Goal: Navigation & Orientation: Find specific page/section

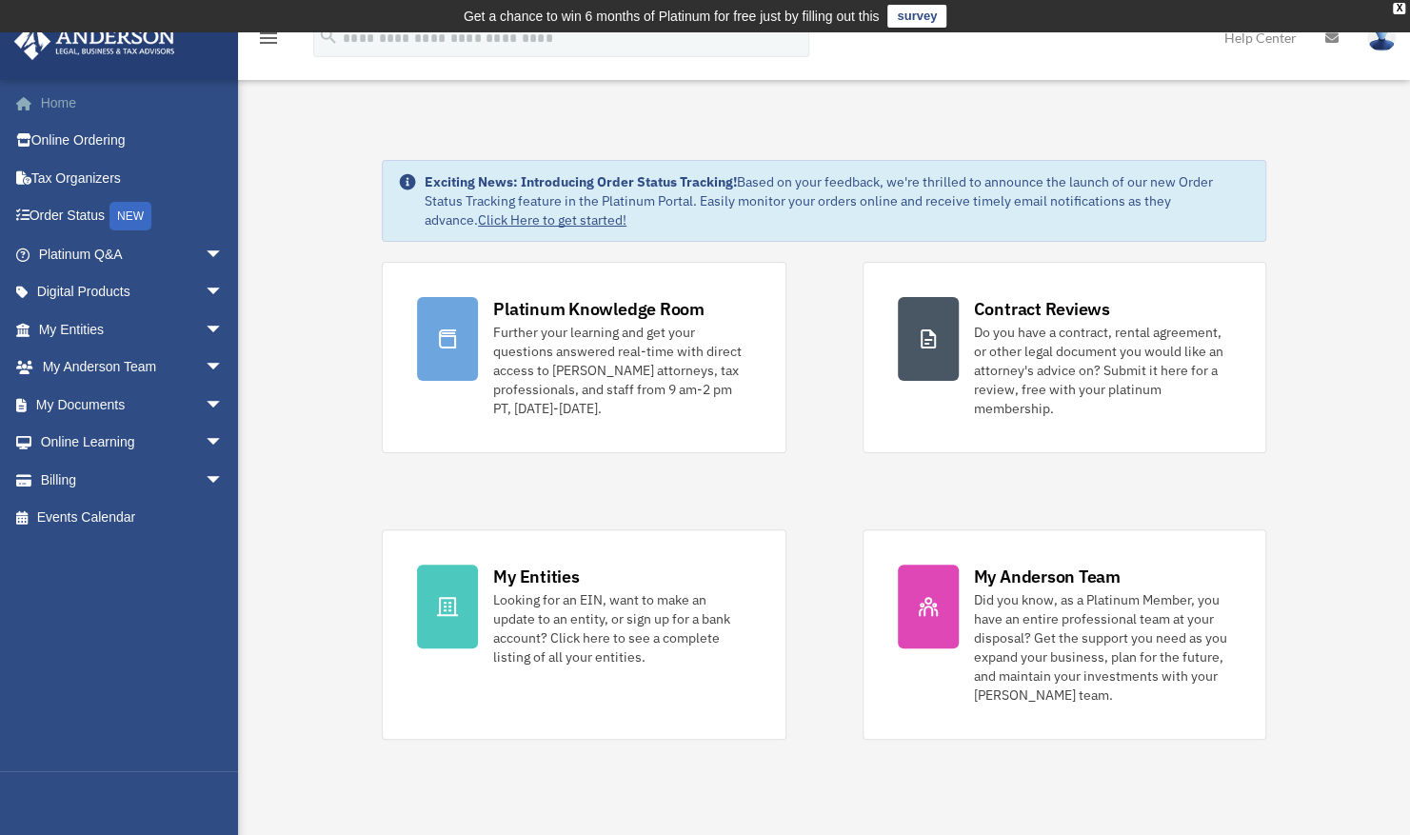
click at [57, 103] on link "Home" at bounding box center [132, 103] width 239 height 38
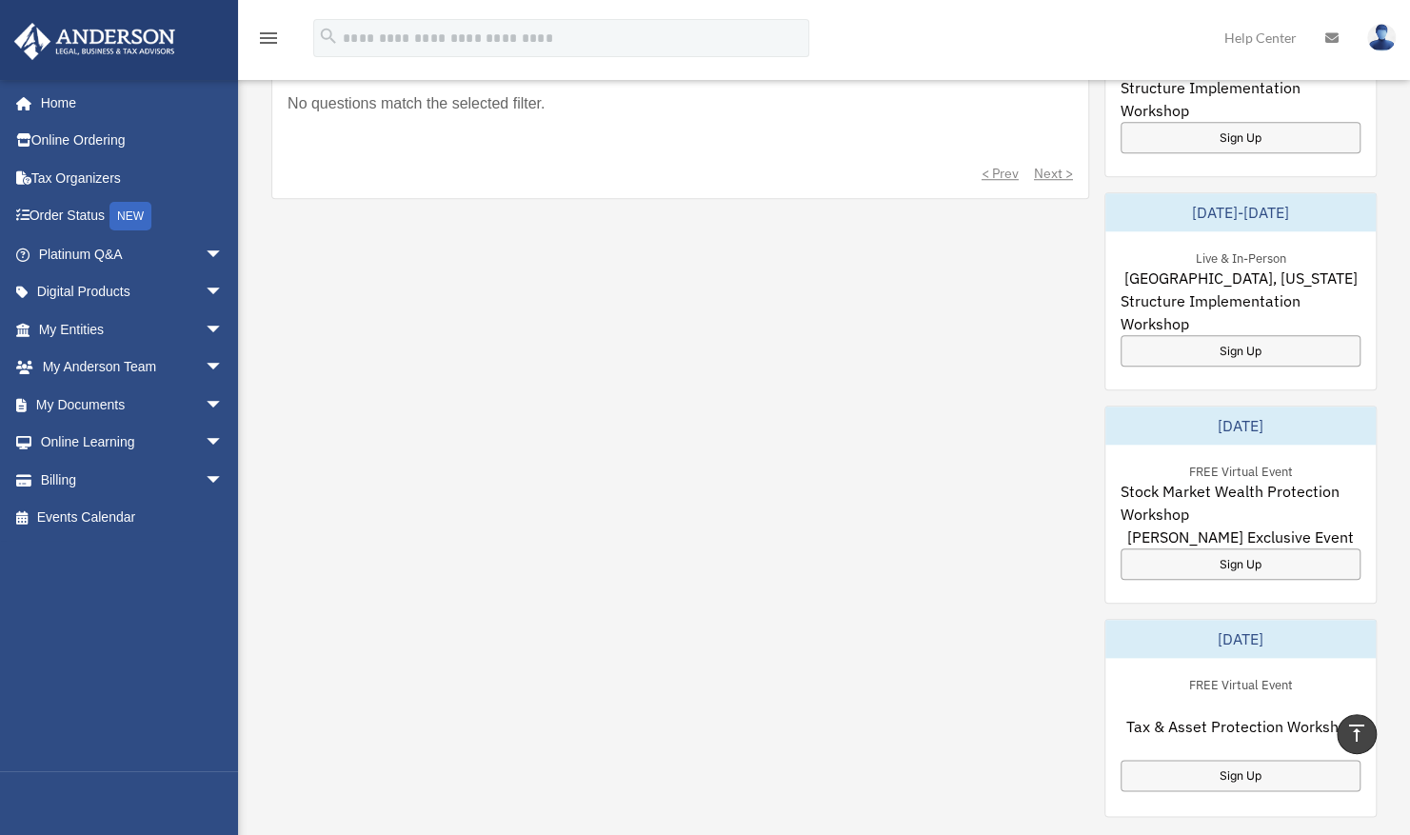
scroll to position [1238, 0]
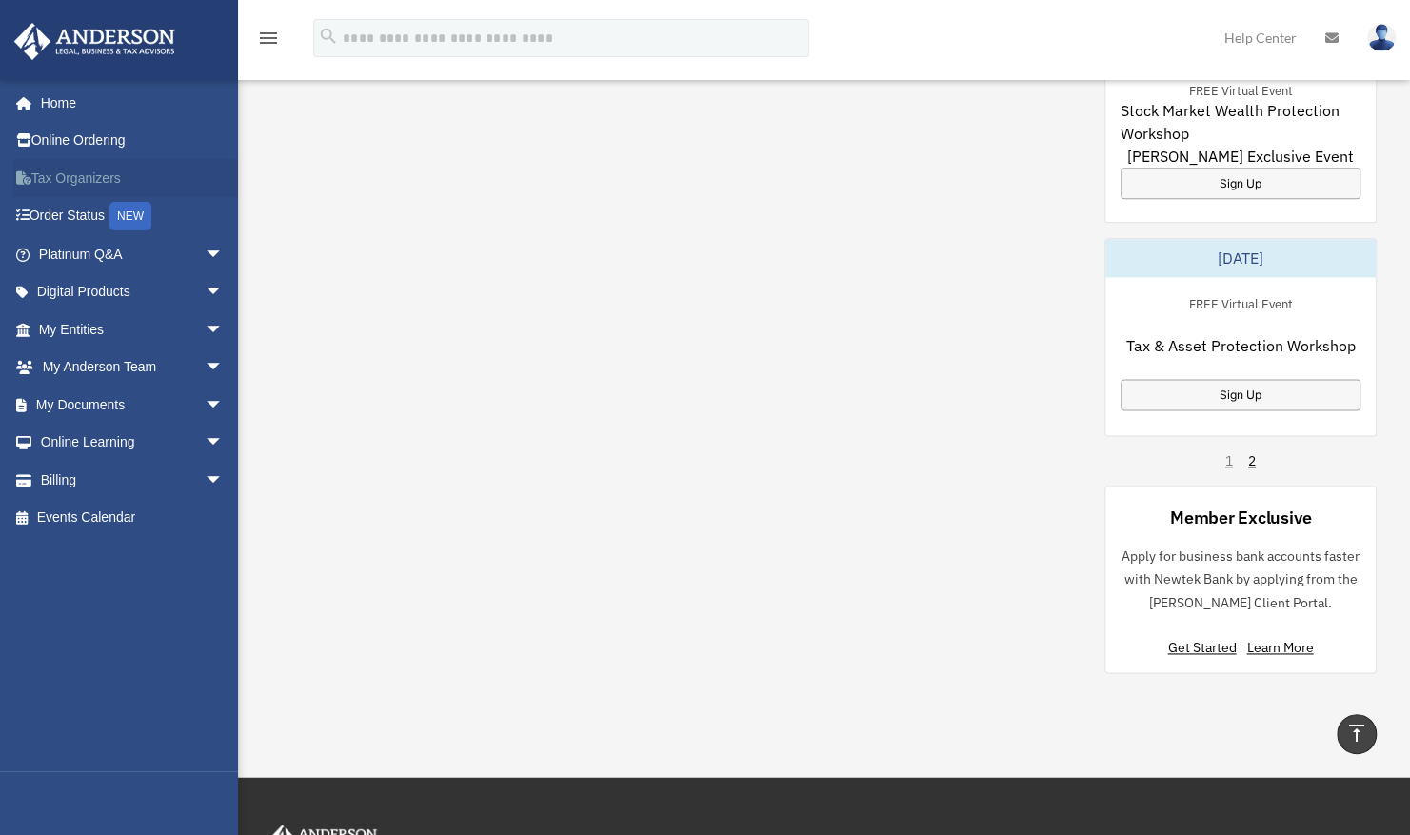
click at [57, 177] on link "Tax Organizers" at bounding box center [132, 178] width 239 height 38
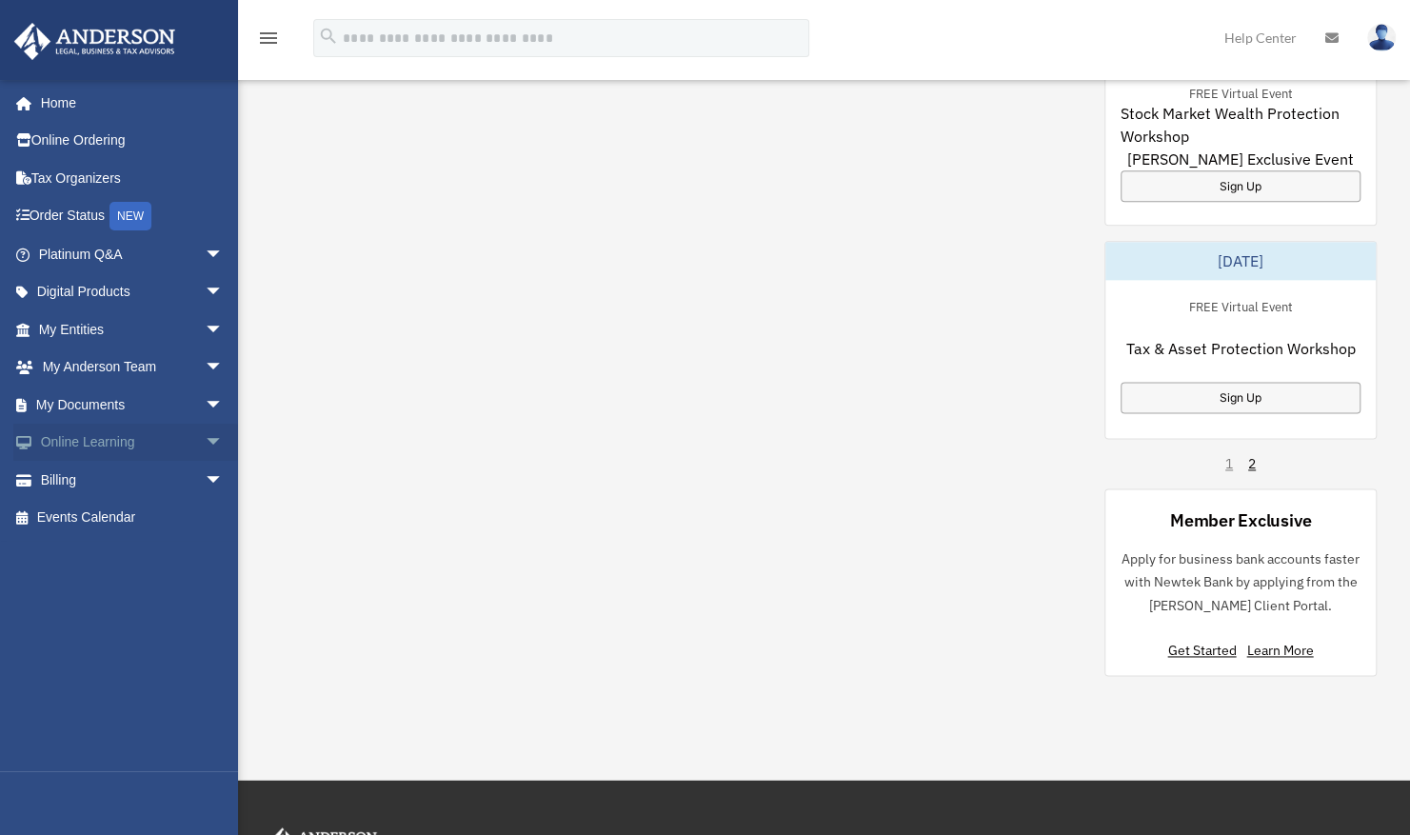
scroll to position [1238, 0]
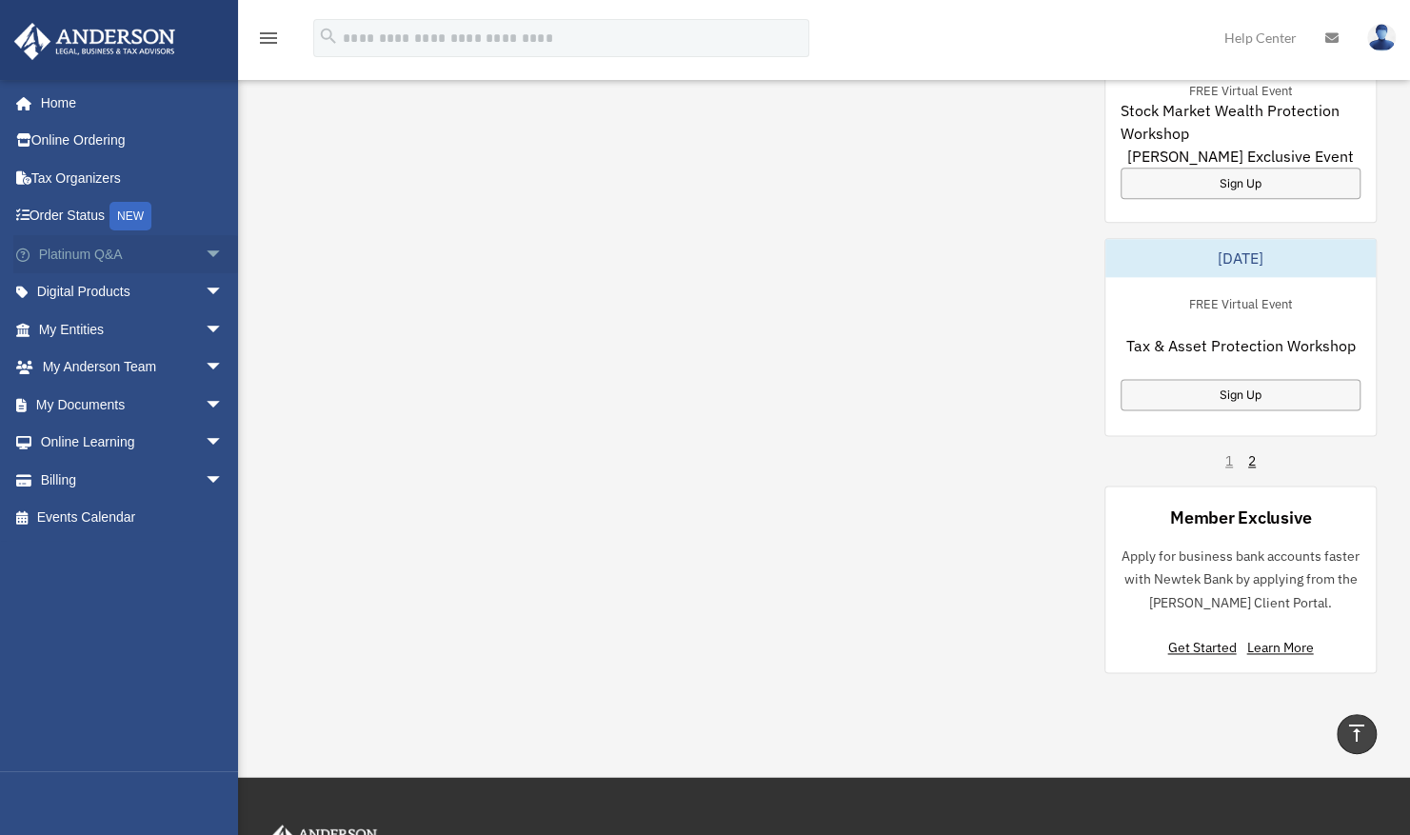
click at [205, 267] on span "arrow_drop_down" at bounding box center [224, 254] width 38 height 39
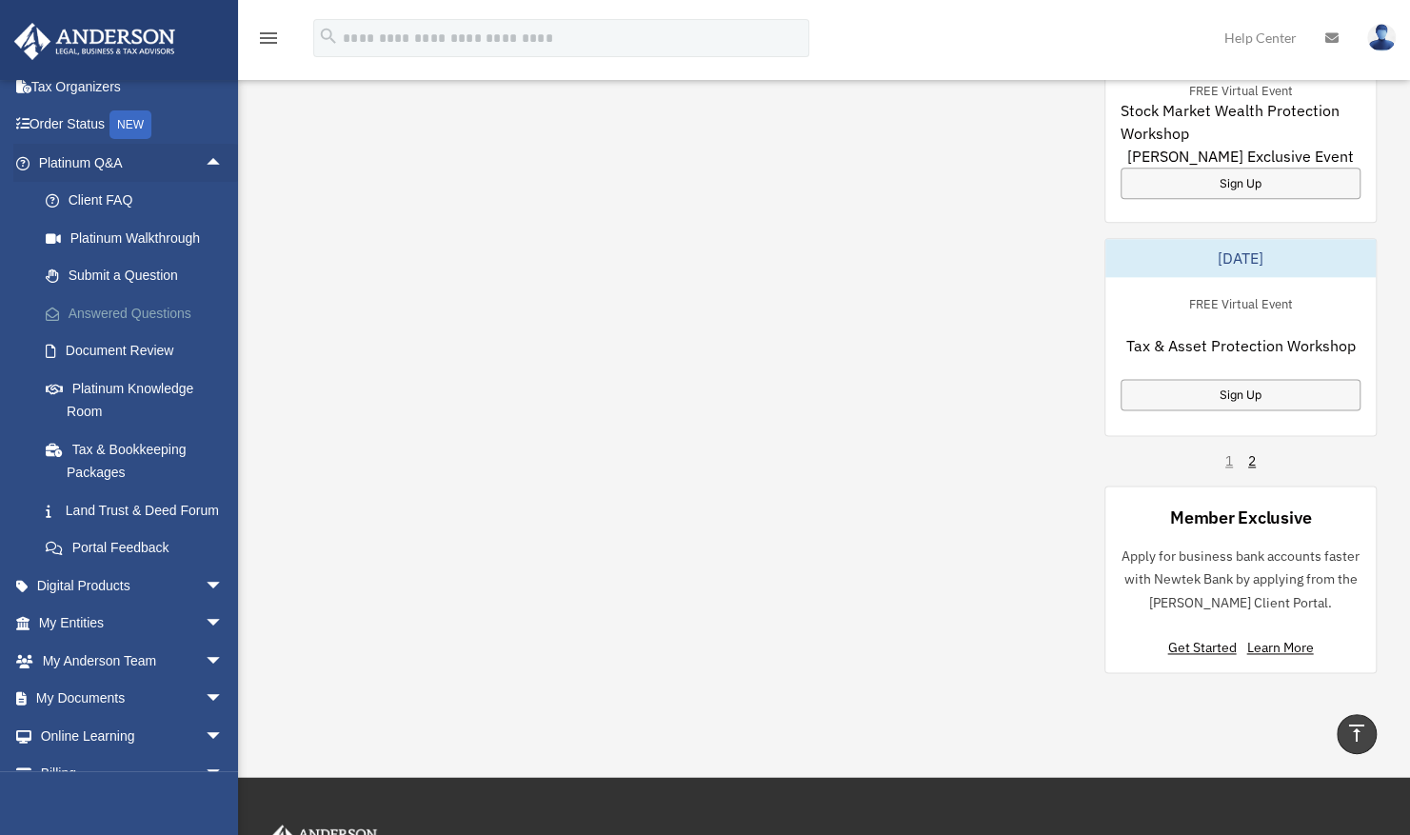
scroll to position [177, 0]
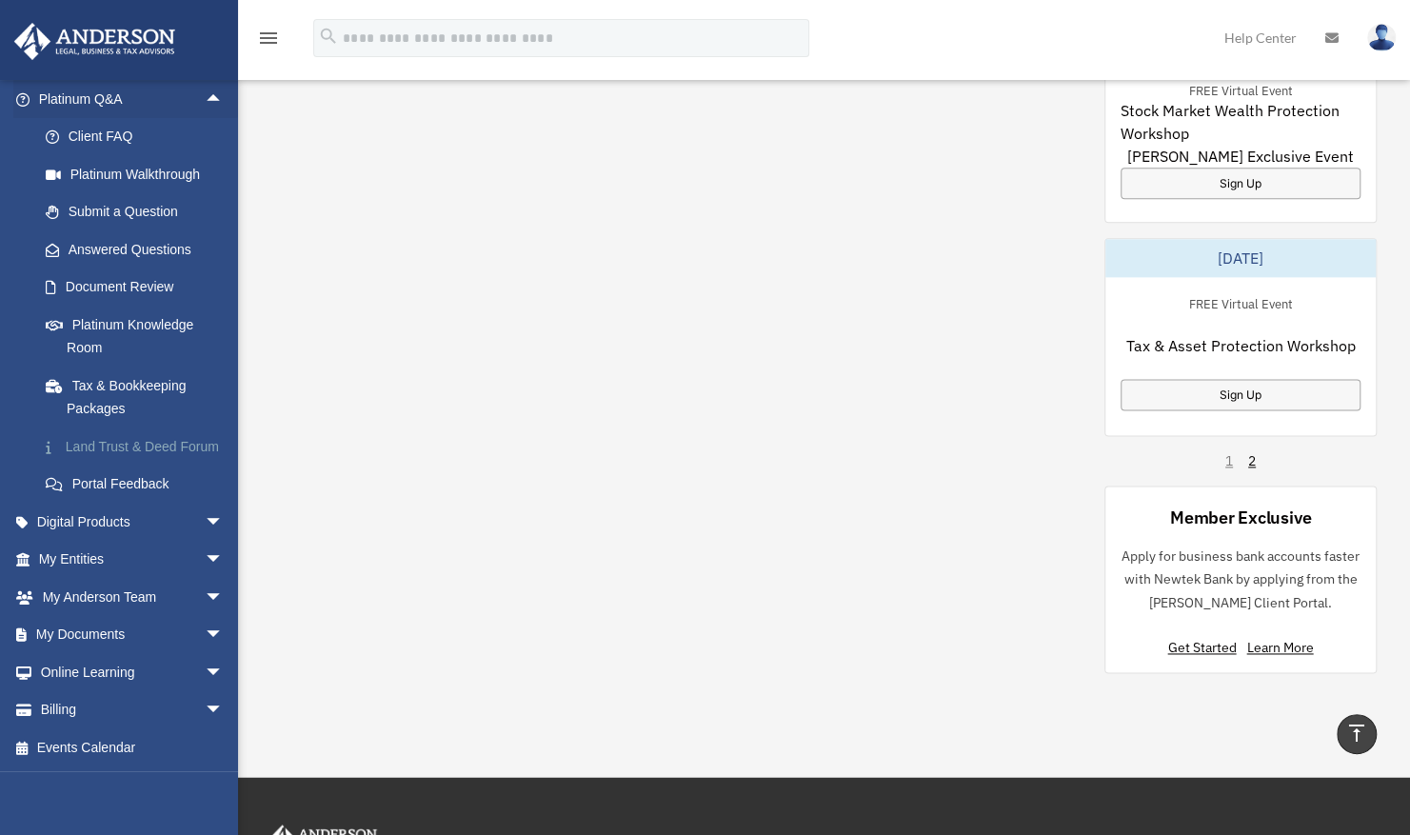
click at [147, 428] on link "Land Trust & Deed Forum" at bounding box center [140, 447] width 226 height 38
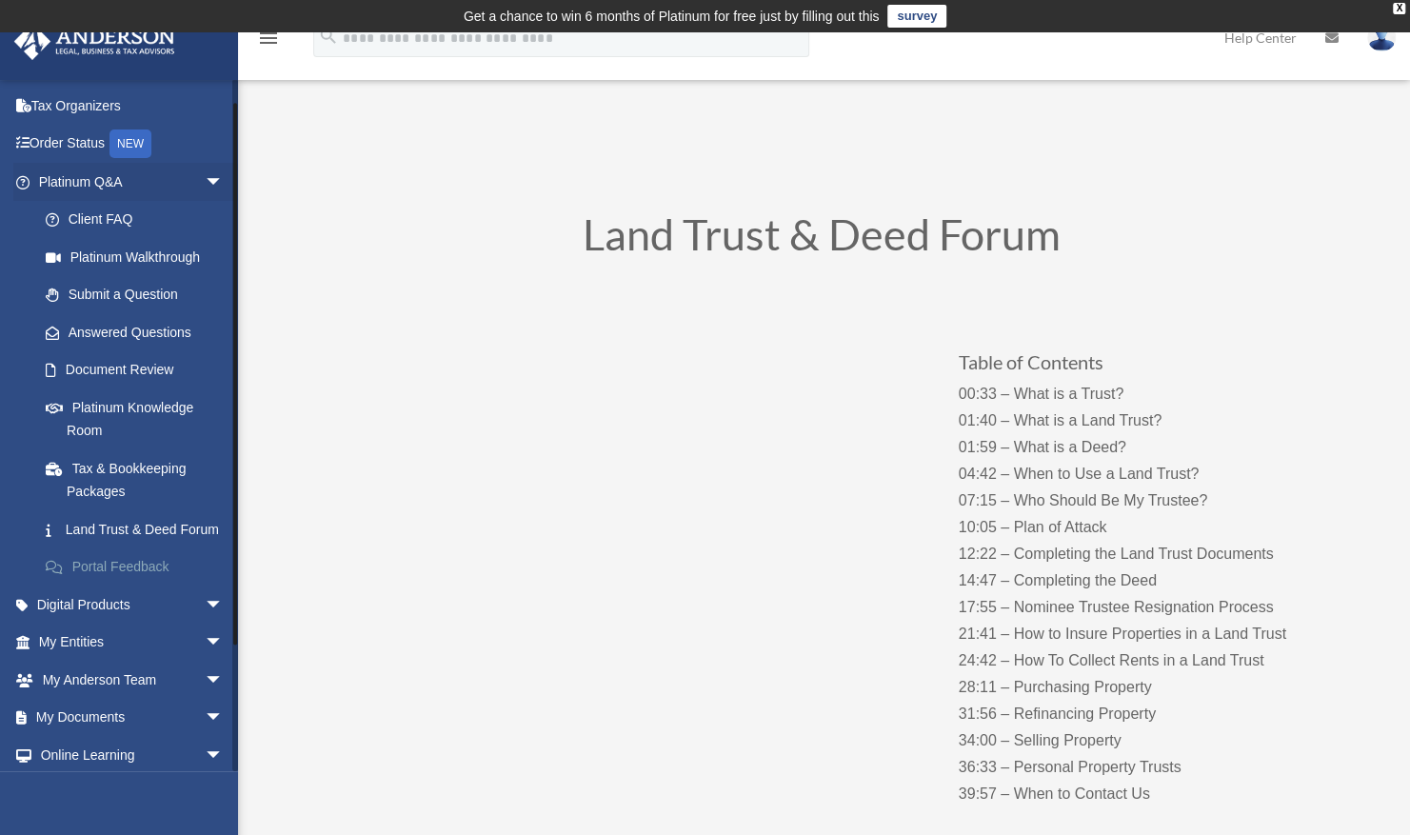
scroll to position [95, 0]
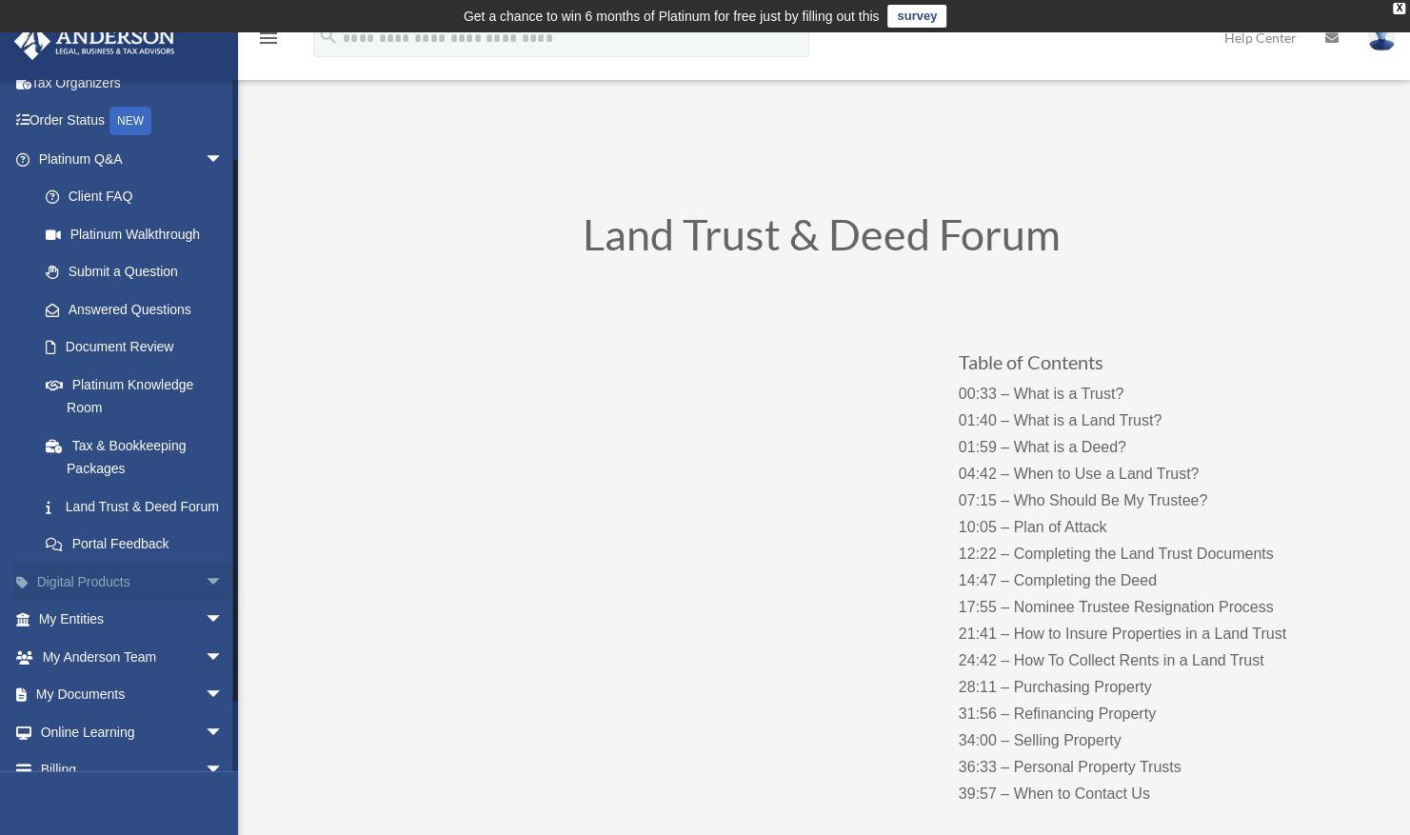
click at [205, 601] on span "arrow_drop_down" at bounding box center [224, 582] width 38 height 39
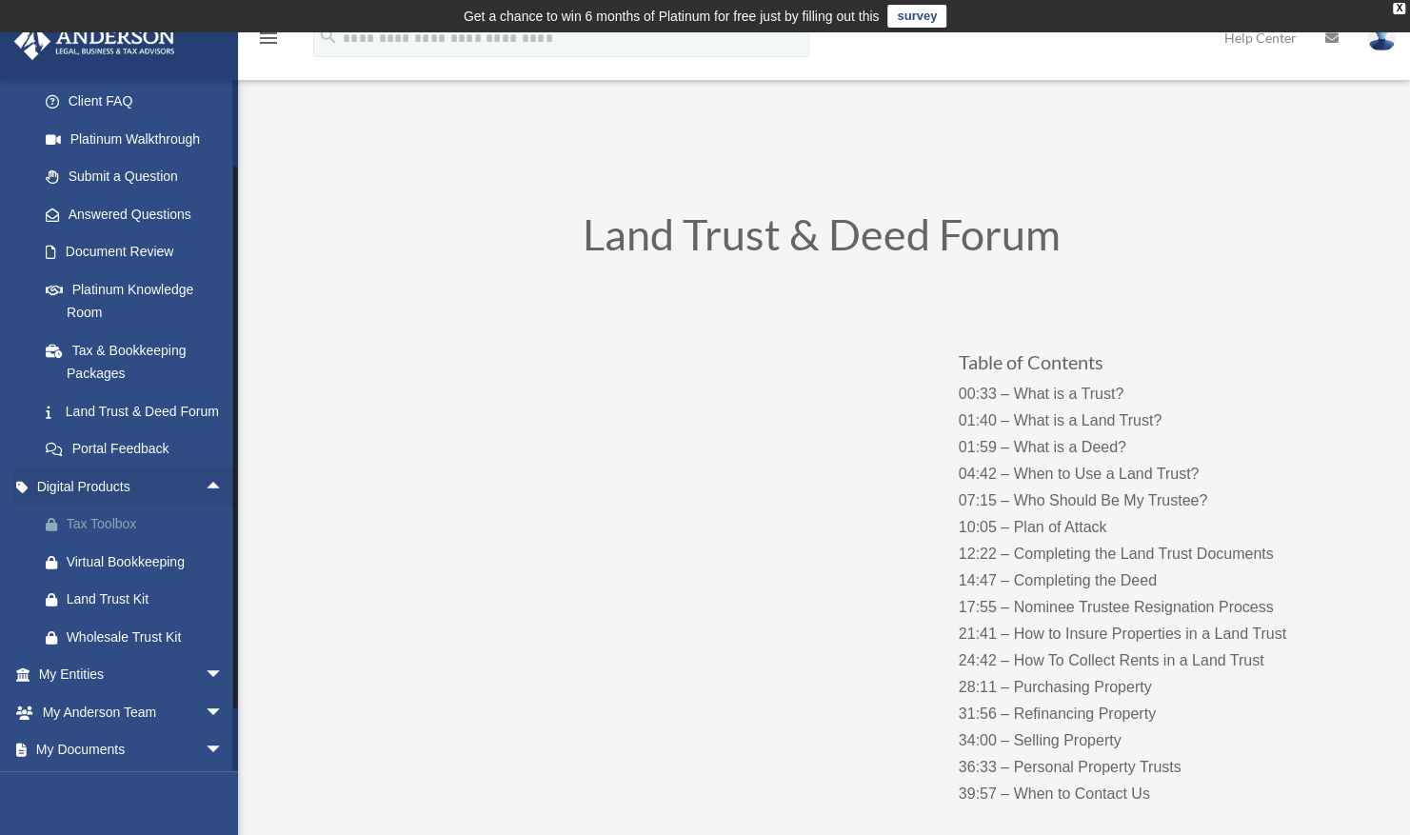
scroll to position [286, 0]
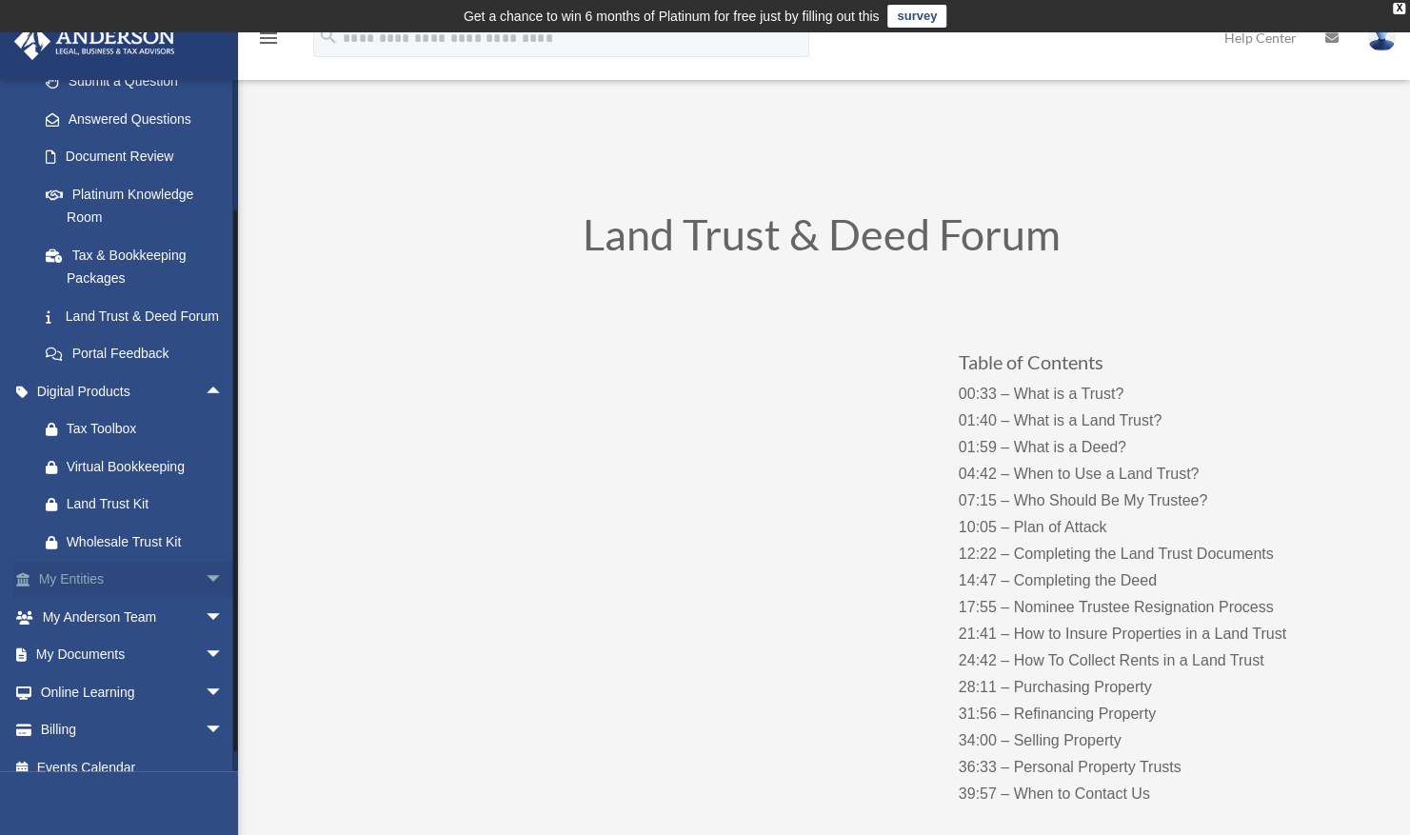
click at [118, 599] on link "My Entities arrow_drop_down" at bounding box center [132, 580] width 239 height 38
click at [205, 600] on span "arrow_drop_down" at bounding box center [224, 580] width 38 height 39
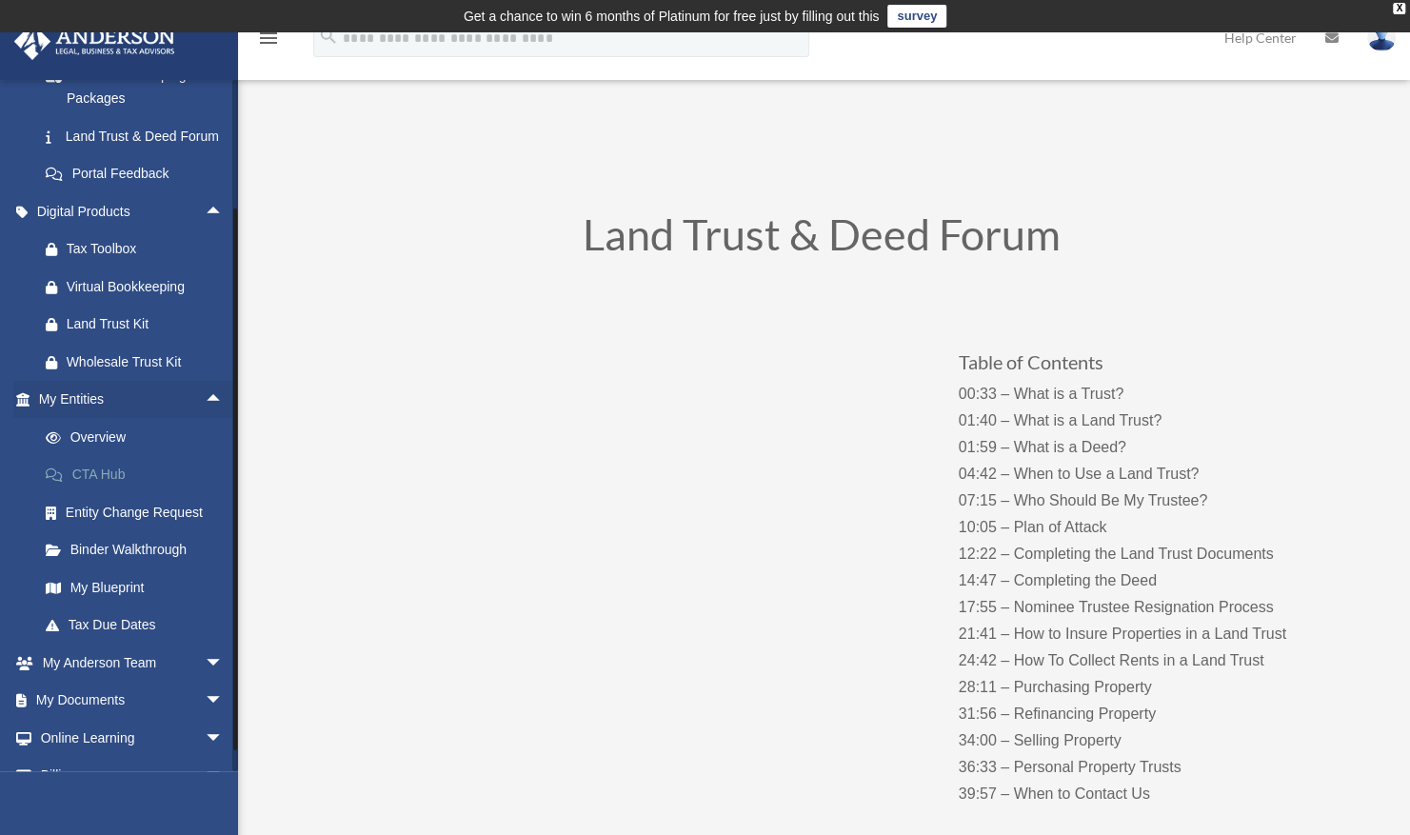
scroll to position [476, 0]
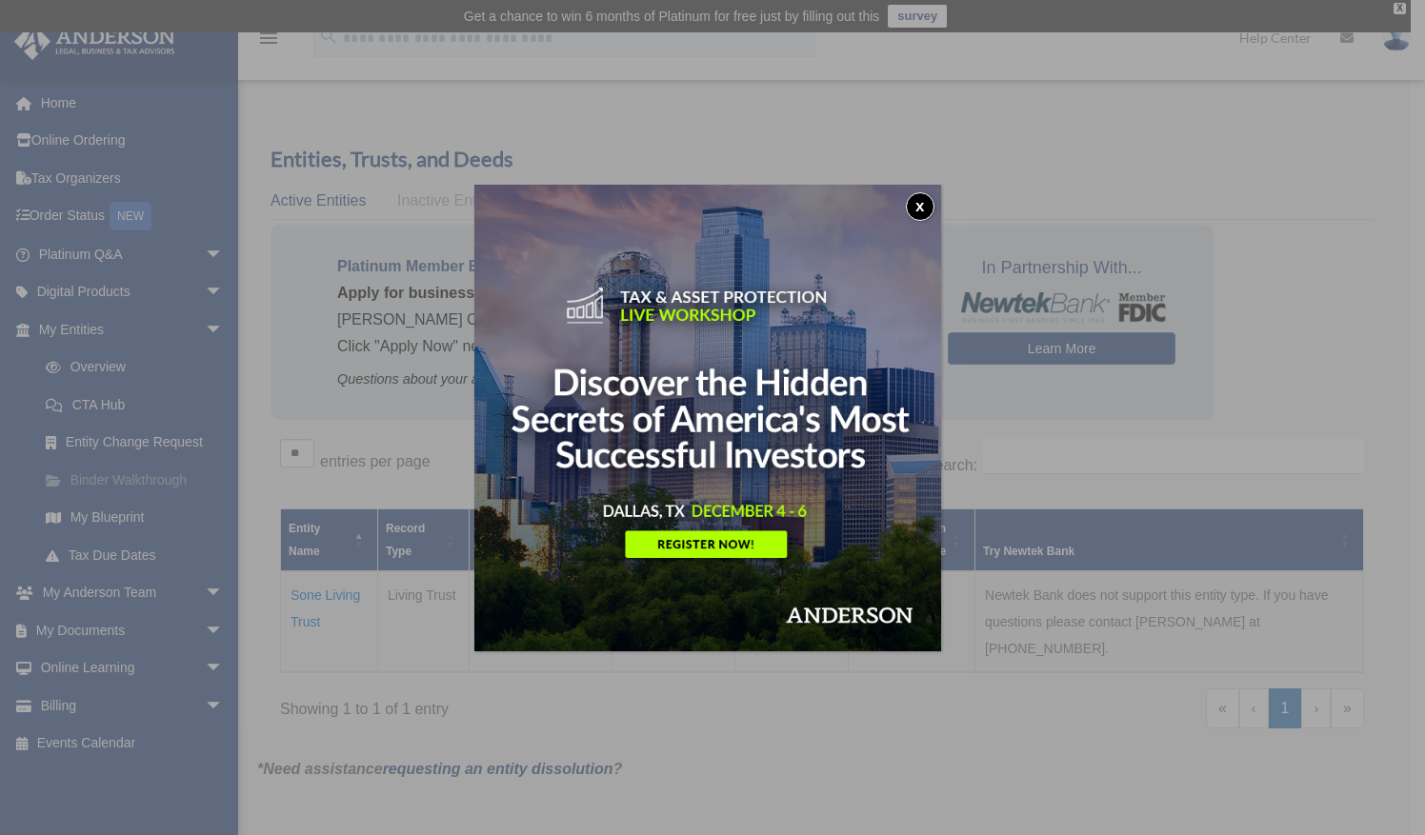
click at [127, 482] on div "x" at bounding box center [712, 417] width 1425 height 835
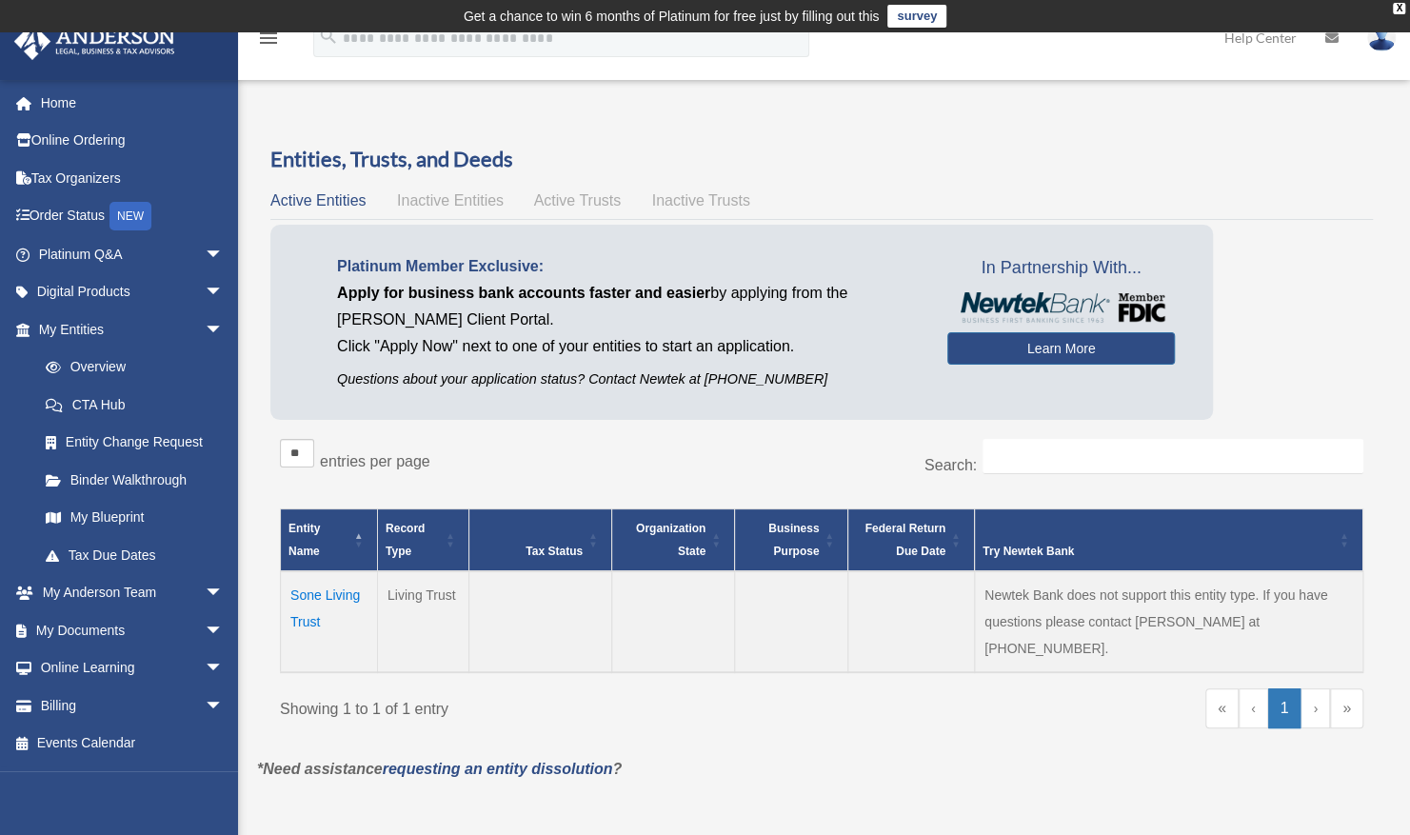
click at [319, 605] on td "Sone Living Trust" at bounding box center [329, 621] width 97 height 101
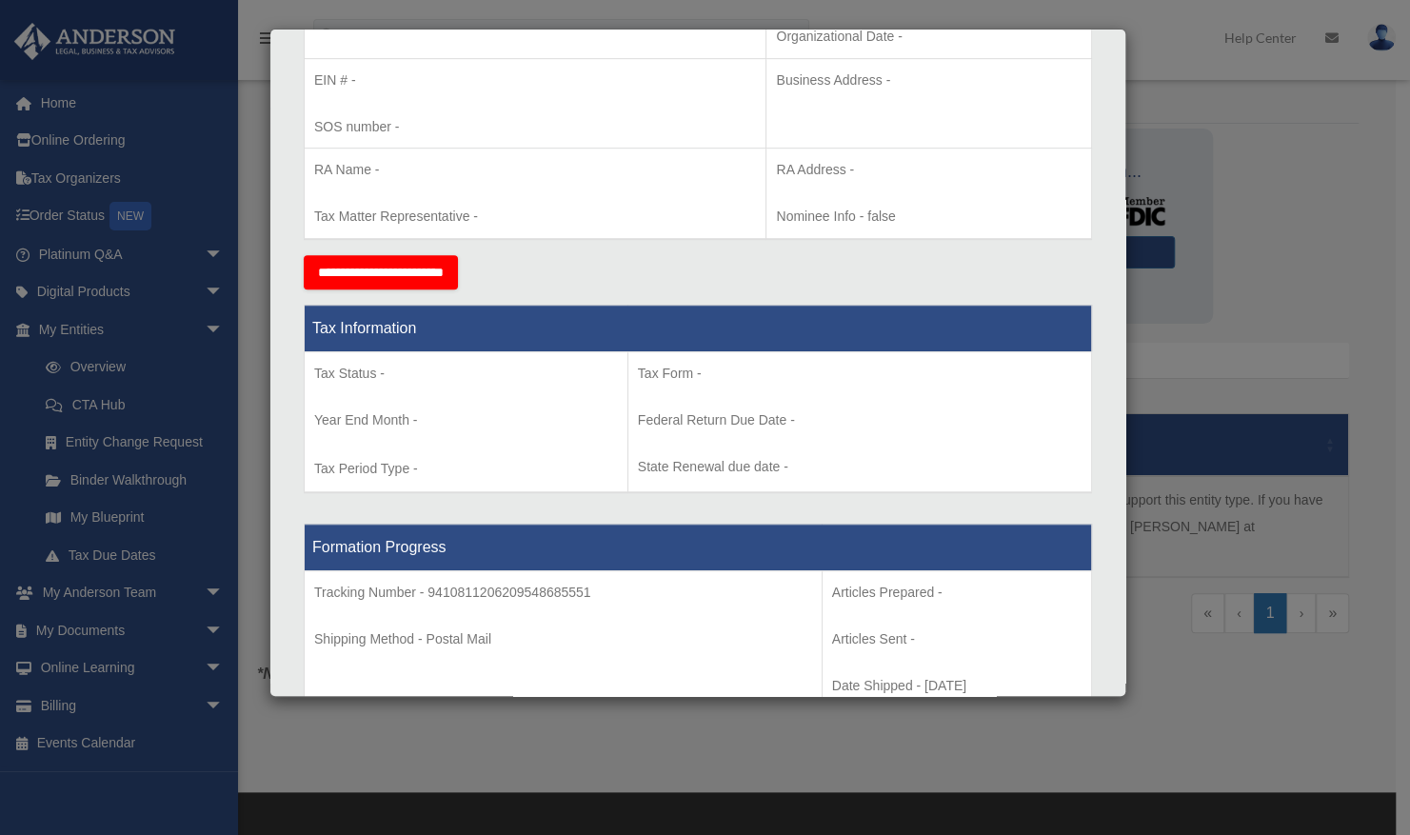
scroll to position [571, 0]
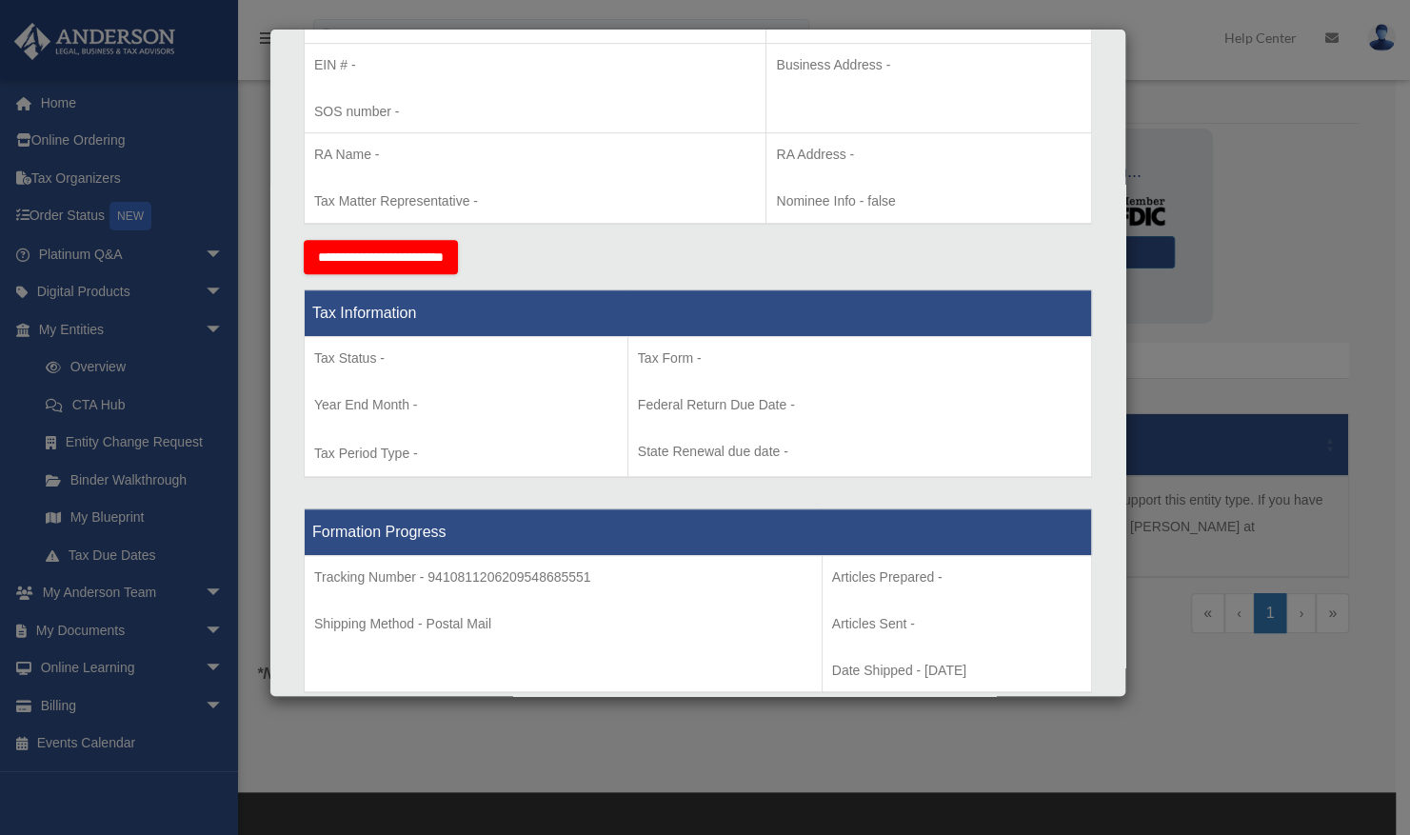
click at [1207, 161] on div "Details × Articles Sent Organizational Date" at bounding box center [705, 417] width 1410 height 835
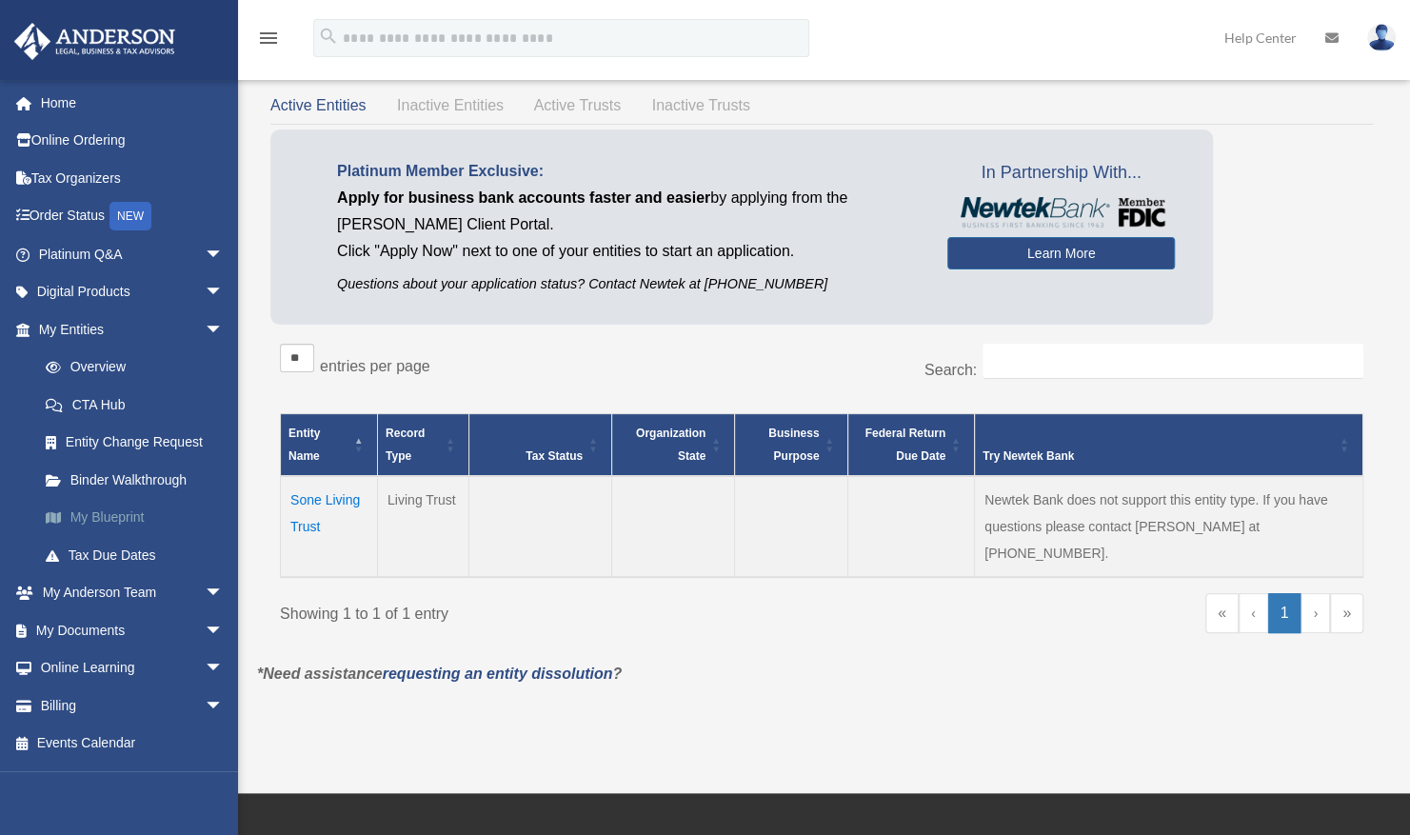
click at [119, 519] on link "My Blueprint" at bounding box center [140, 518] width 226 height 38
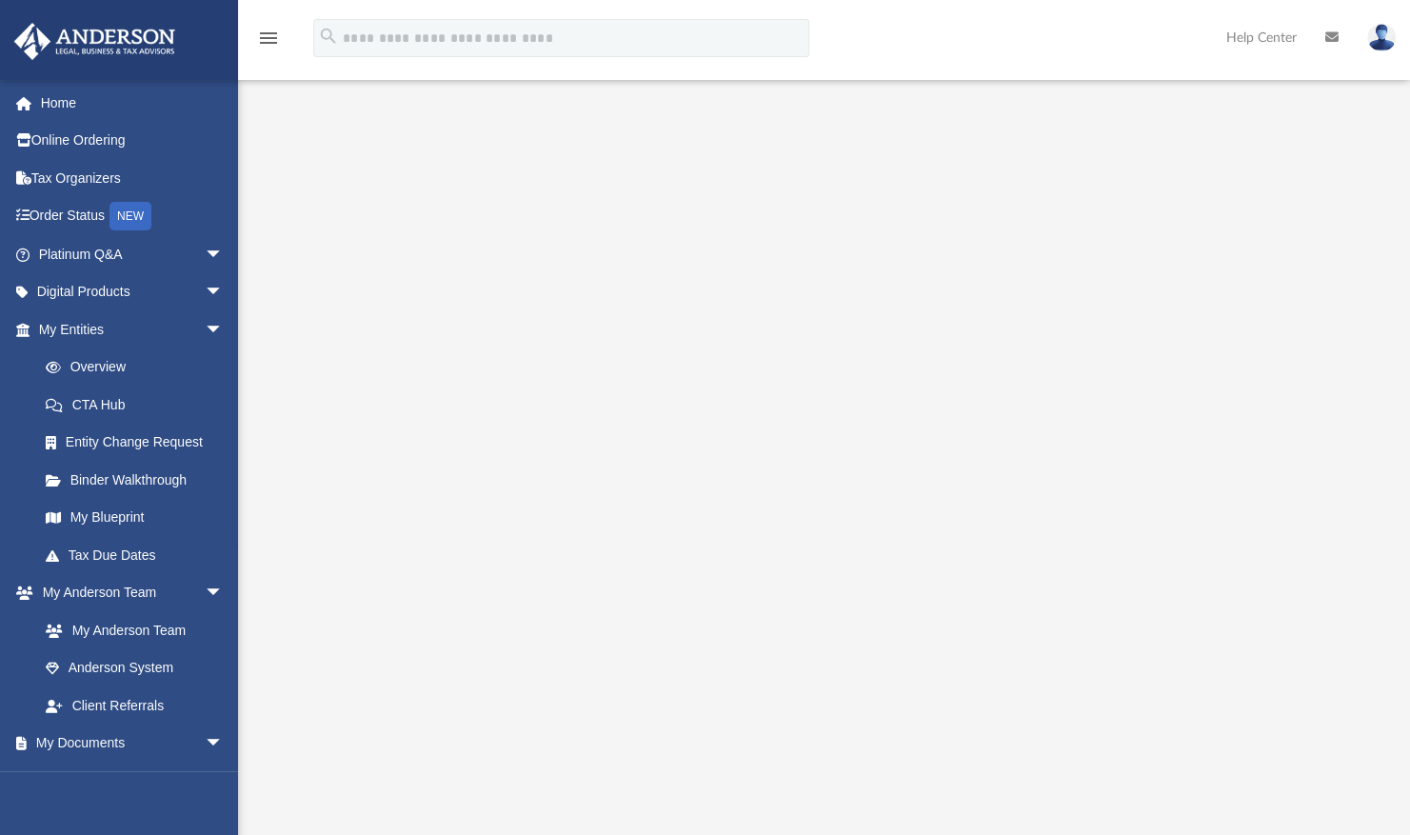
scroll to position [190, 0]
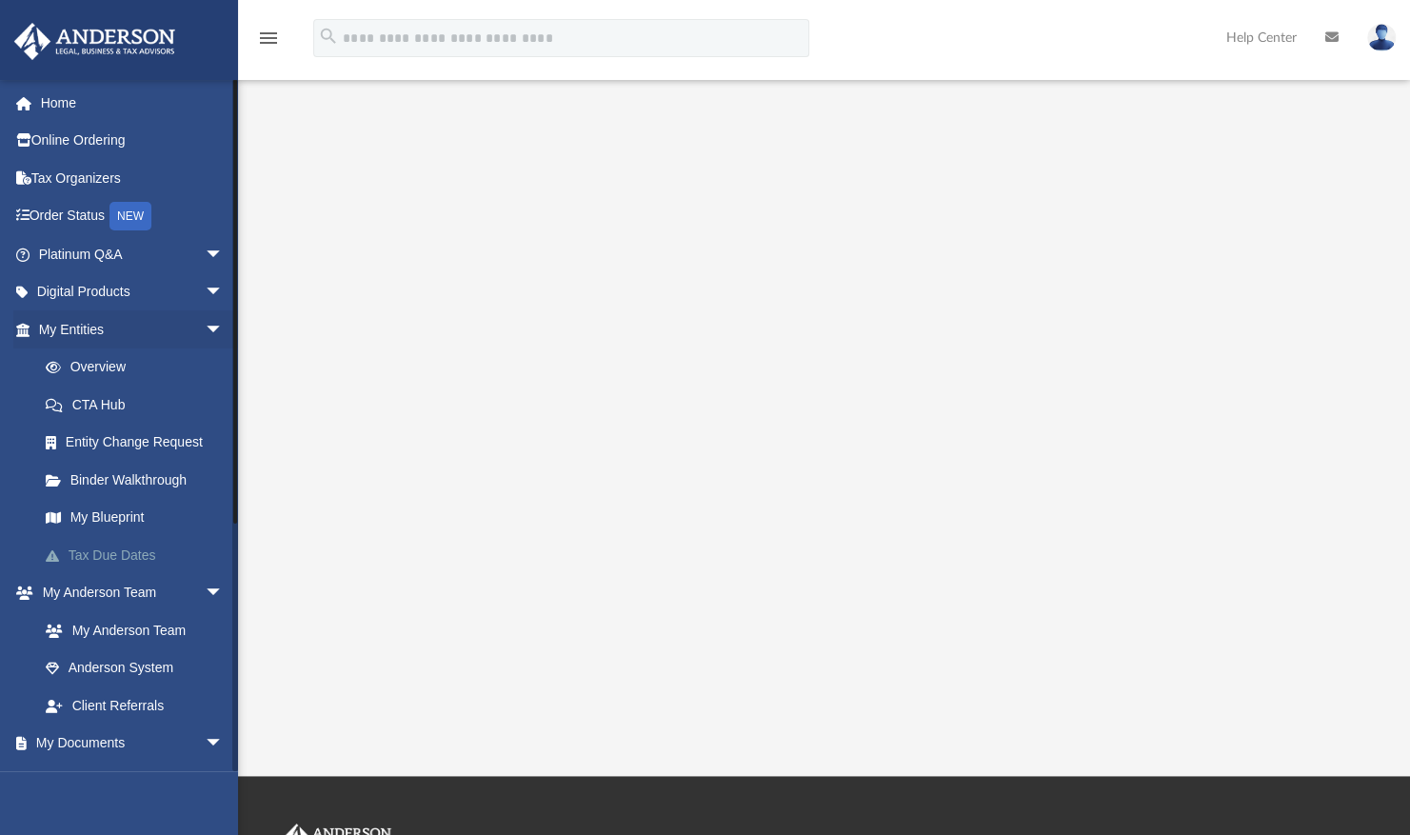
click at [110, 551] on link "Tax Due Dates" at bounding box center [140, 555] width 226 height 38
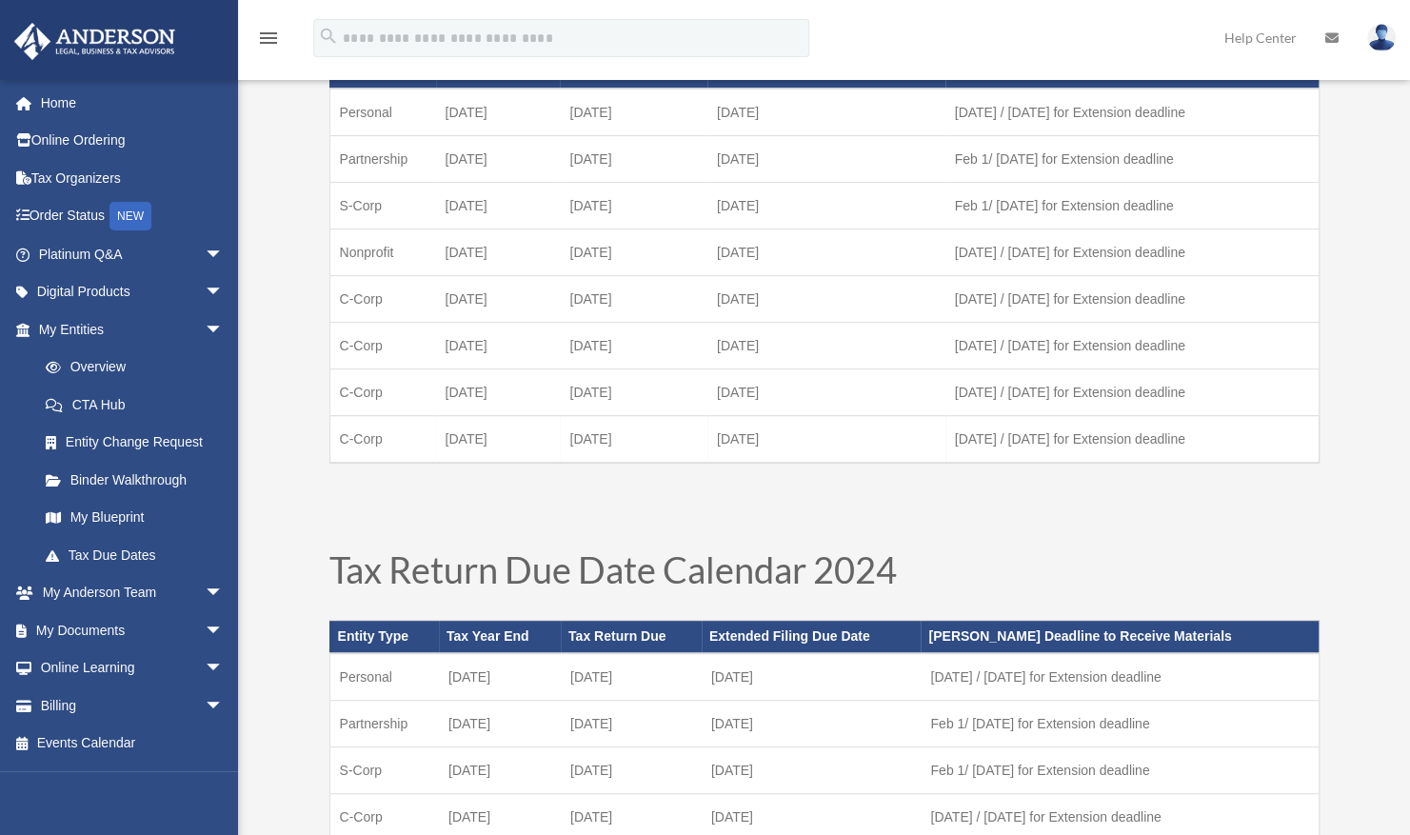
scroll to position [381, 0]
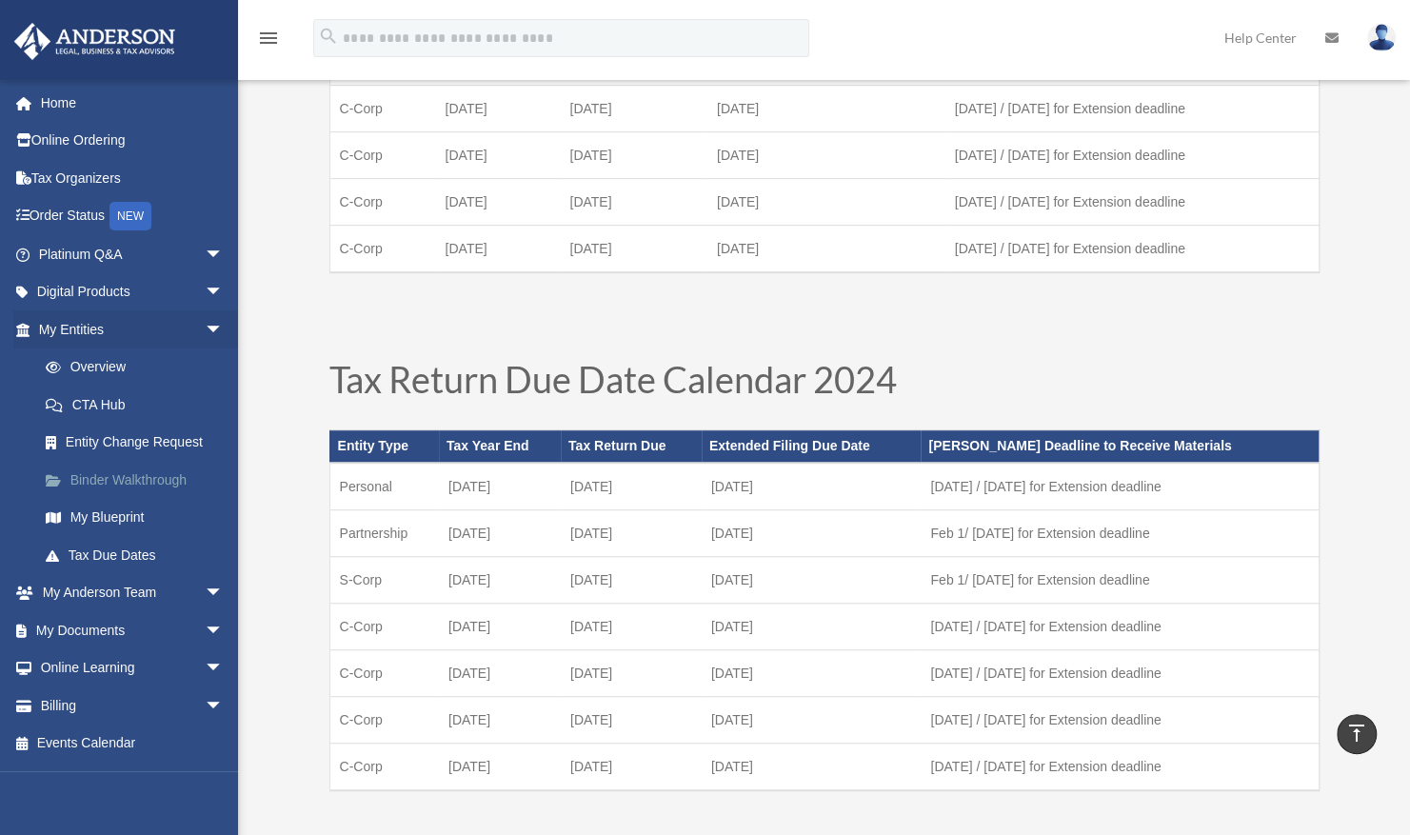
click at [106, 470] on link "Binder Walkthrough" at bounding box center [140, 480] width 226 height 38
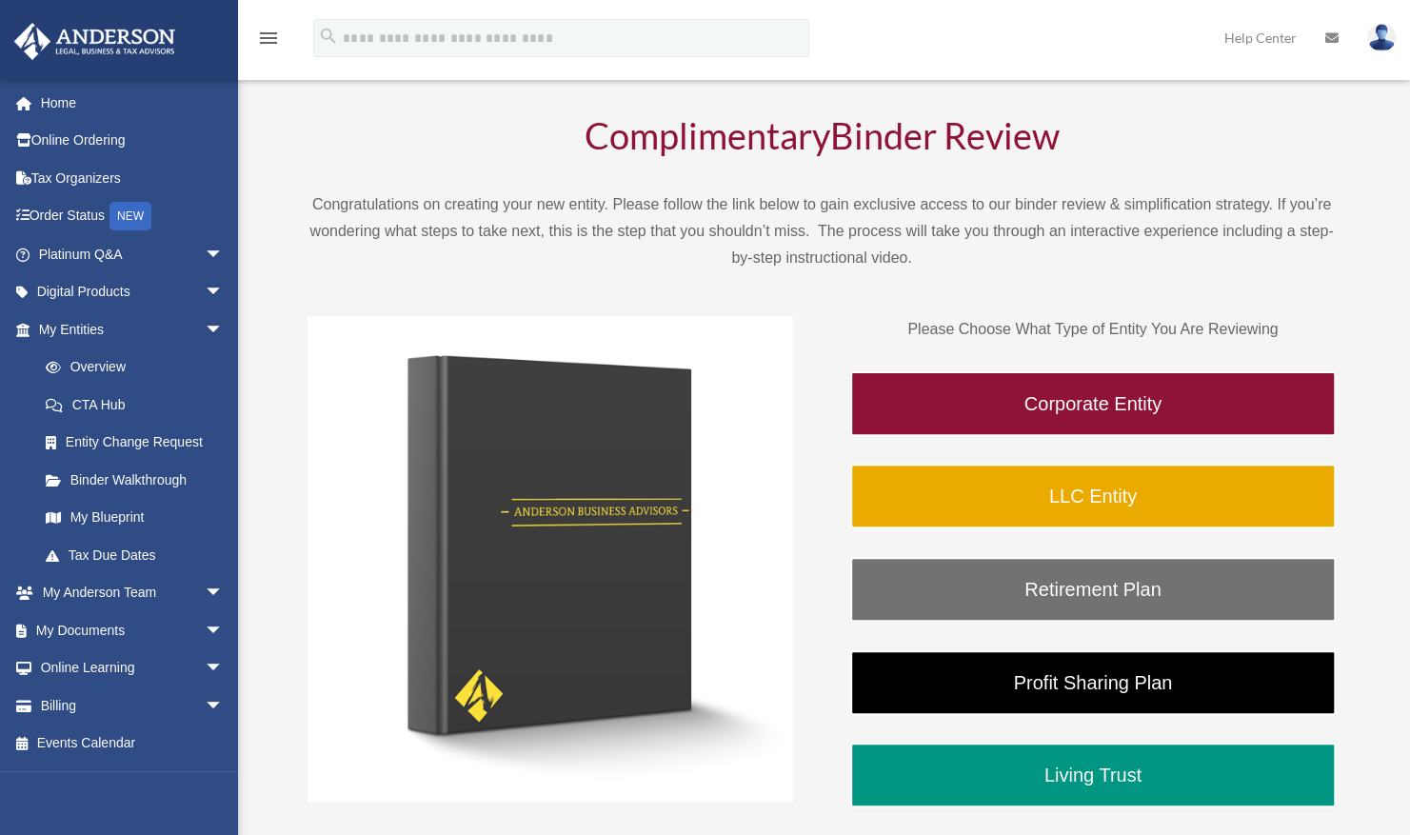
scroll to position [286, 0]
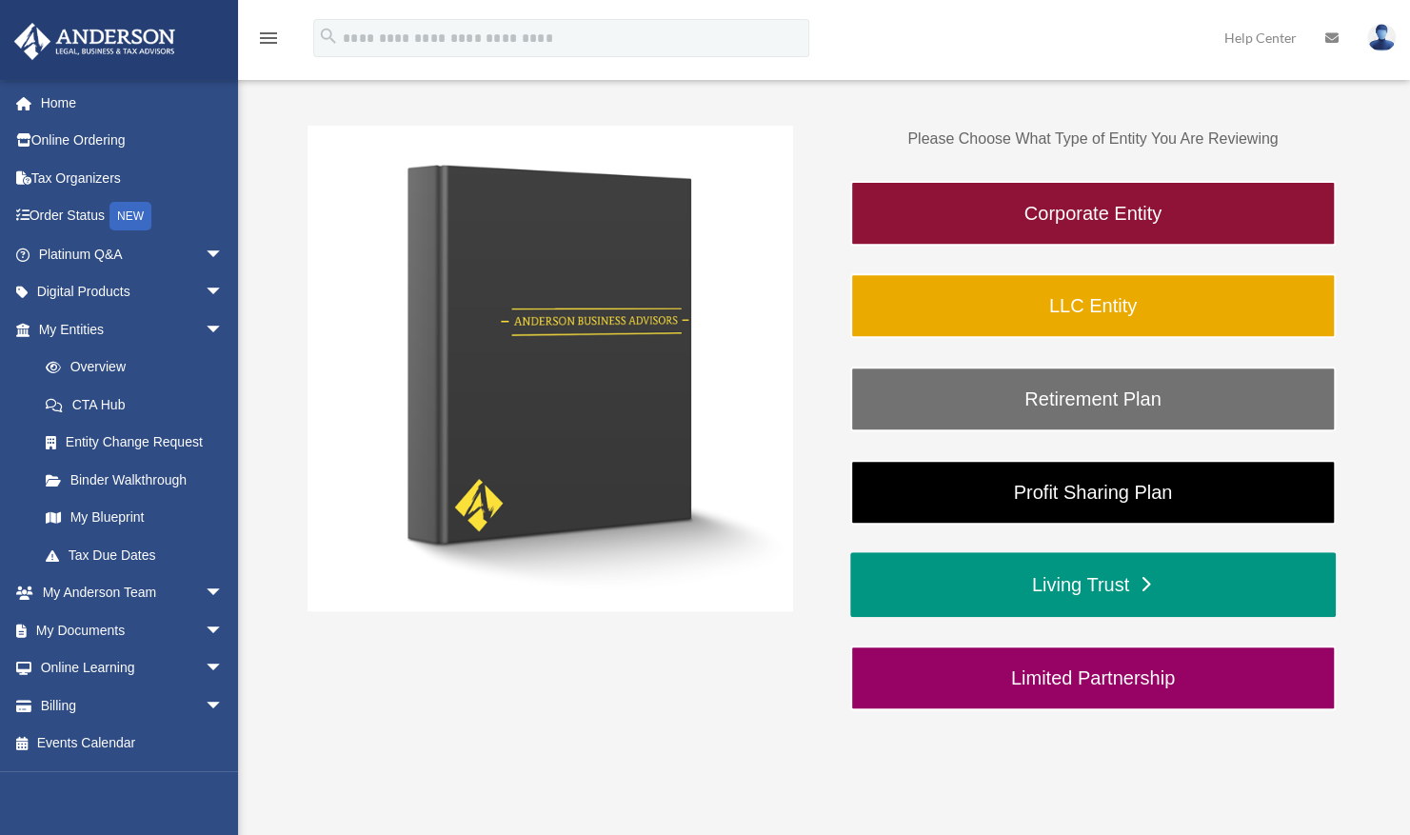
click at [1069, 593] on link "Living Trust" at bounding box center [1093, 584] width 486 height 65
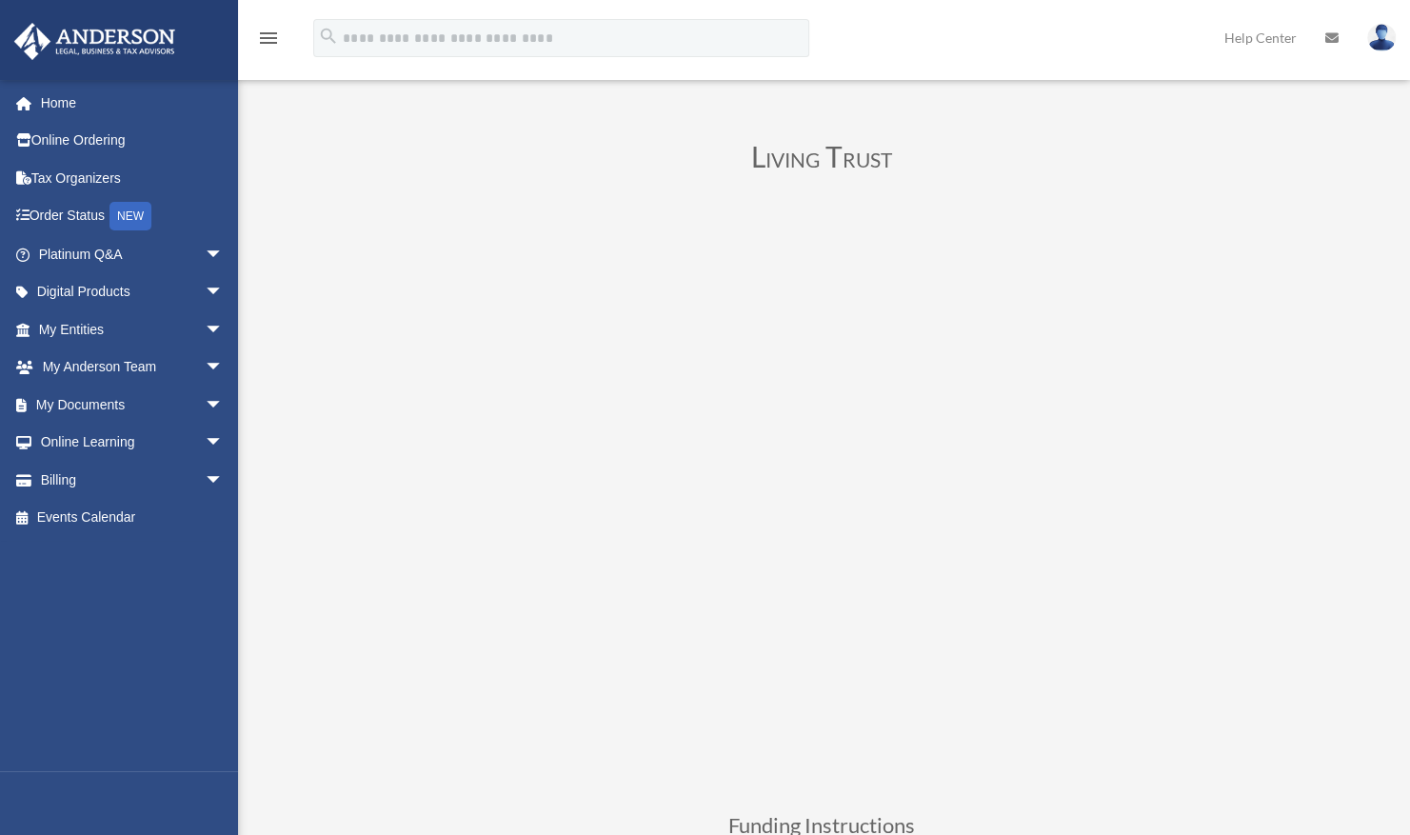
scroll to position [95, 0]
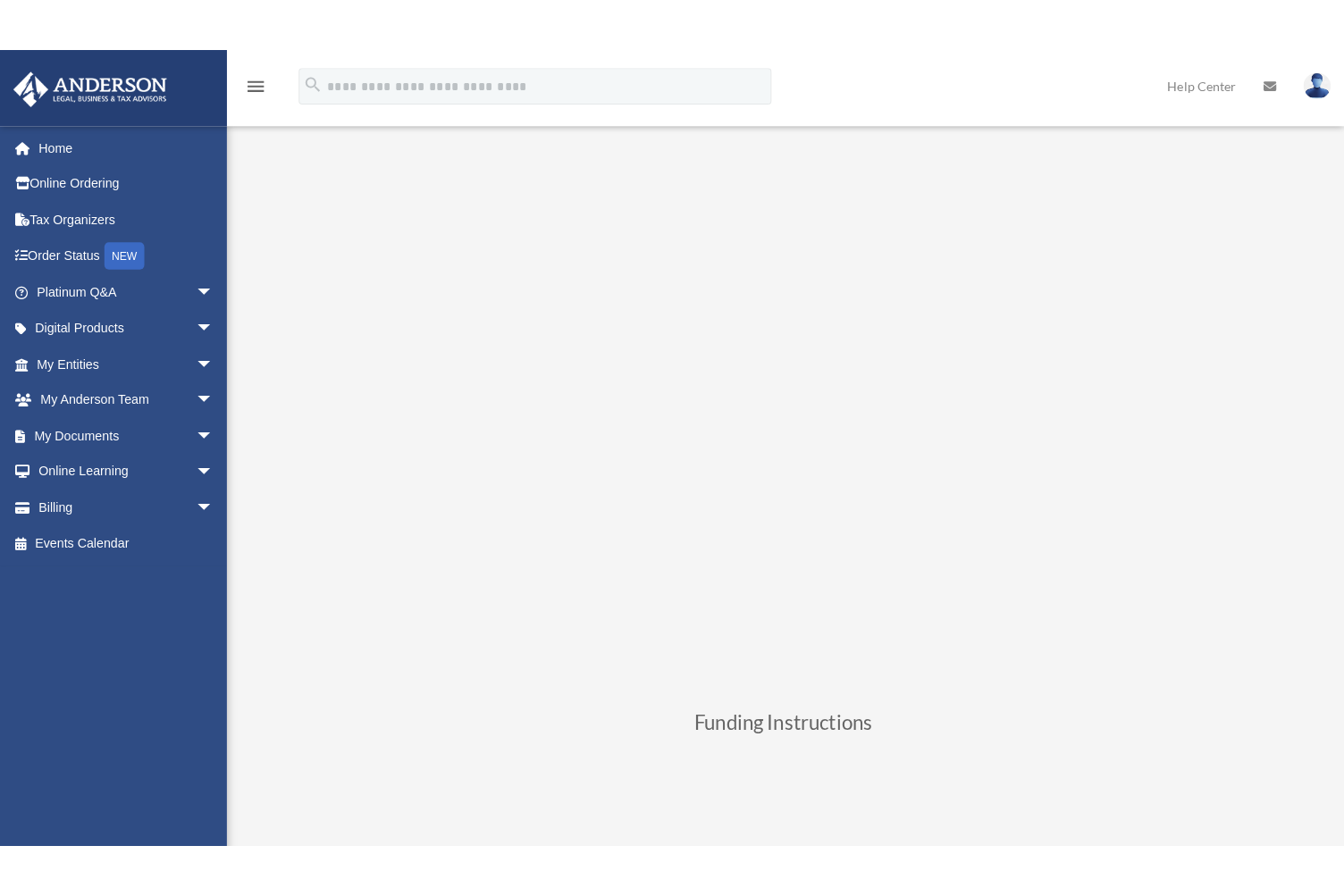
scroll to position [180, 0]
